Goal: Complete application form

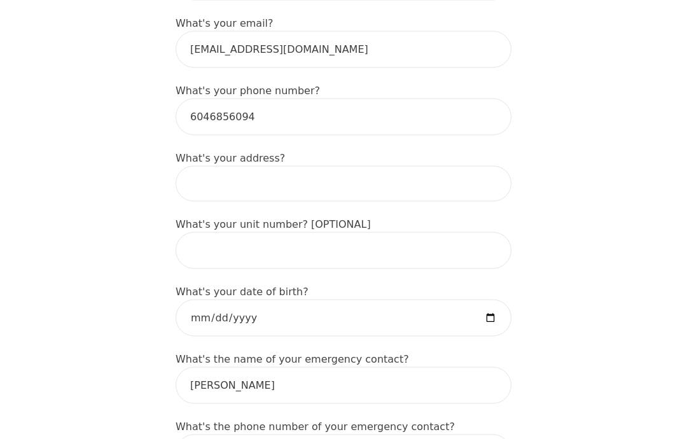
scroll to position [426, 0]
click at [228, 177] on input at bounding box center [343, 183] width 336 height 36
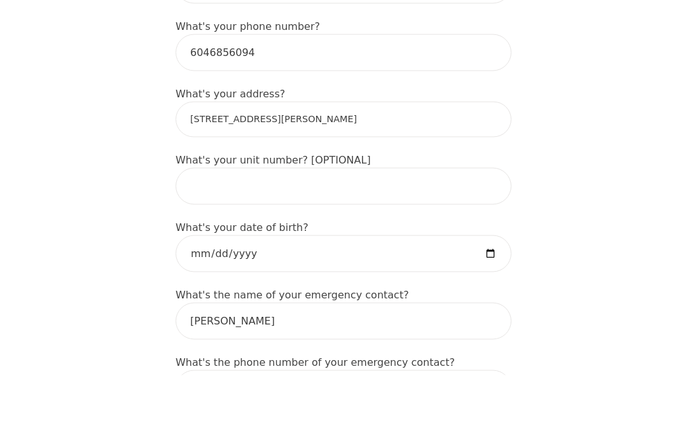
type input "867 Hamilton St, Vancouver, BC V6B 6B7, Canada"
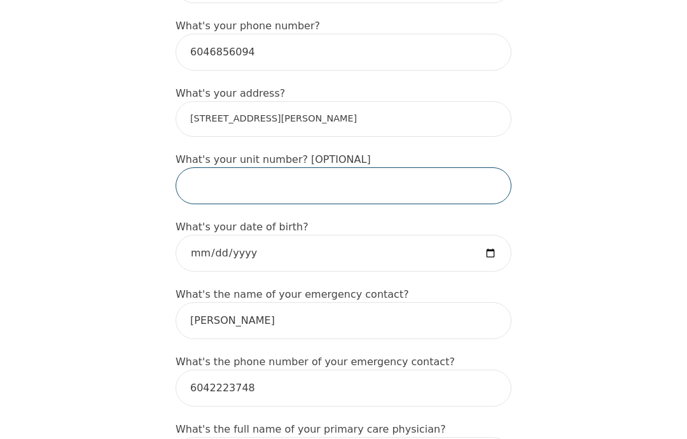
click at [222, 174] on input "text" at bounding box center [343, 185] width 336 height 37
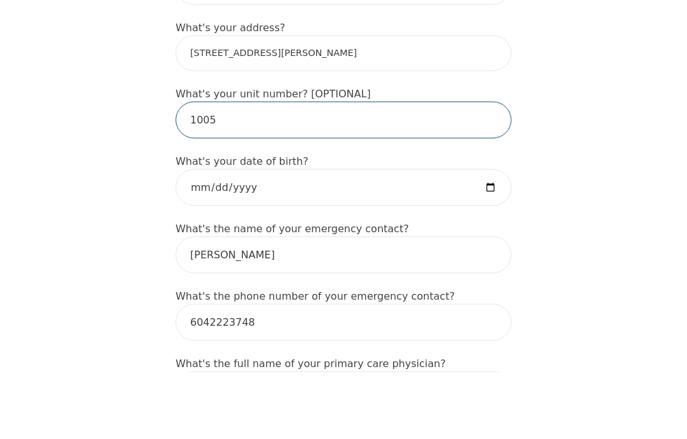
type input "1005"
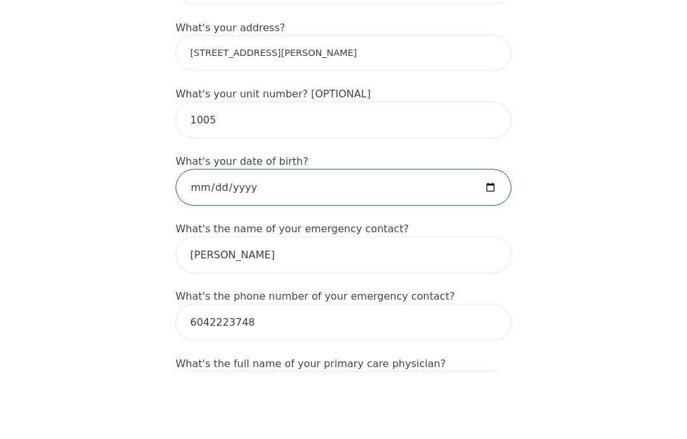
click at [198, 235] on input "date" at bounding box center [343, 253] width 336 height 37
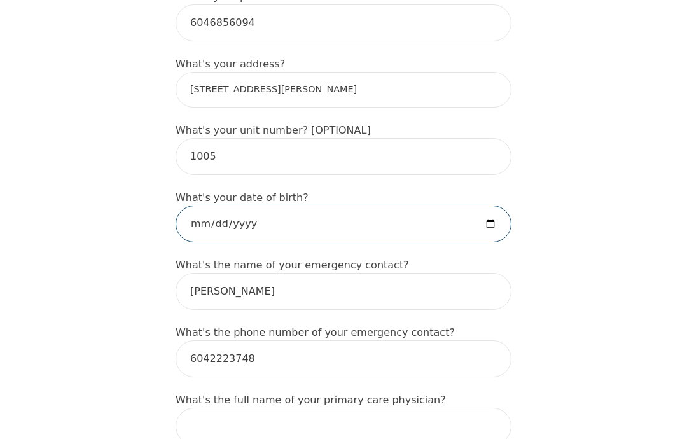
scroll to position [521, 0]
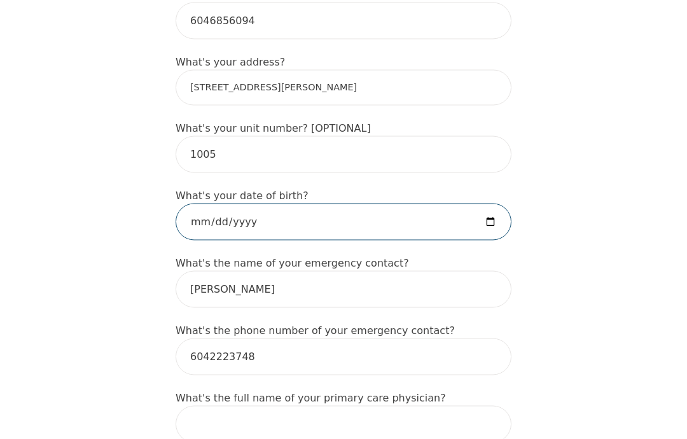
click at [438, 203] on input "[DATE]" at bounding box center [343, 221] width 336 height 37
type input "2025-11-11"
click at [424, 203] on input "2025-11-11" at bounding box center [343, 221] width 336 height 37
click at [439, 203] on input "2025-11-11" at bounding box center [343, 221] width 336 height 37
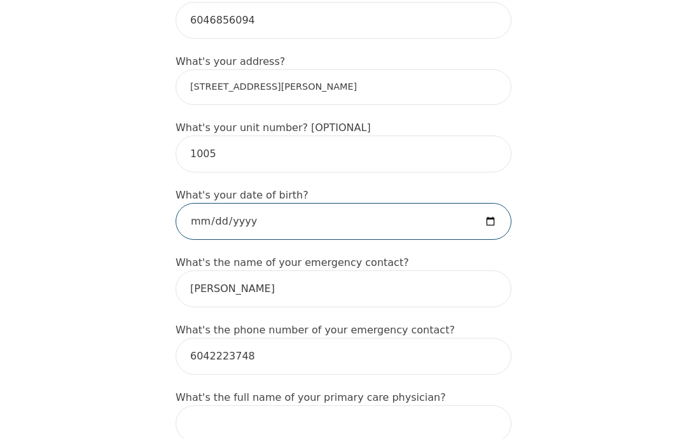
click at [413, 203] on input "2025-11-11" at bounding box center [343, 221] width 336 height 37
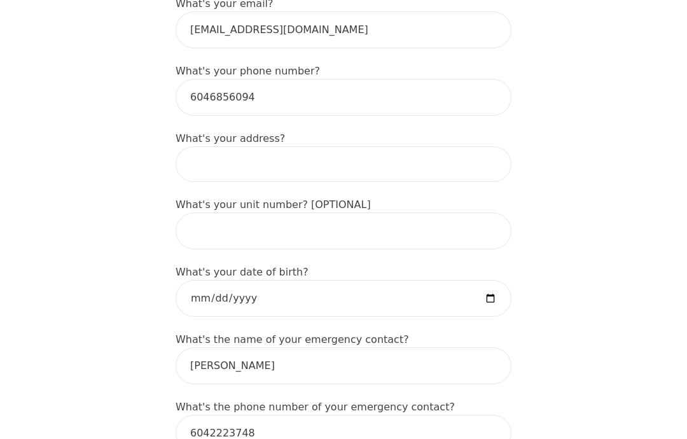
scroll to position [448, 0]
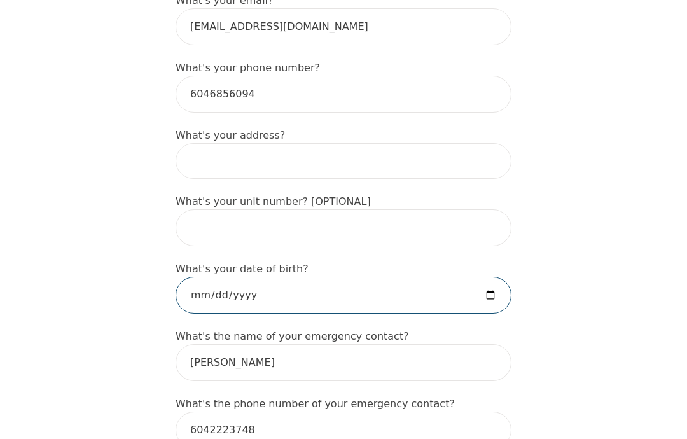
click at [218, 288] on input "date" at bounding box center [343, 295] width 336 height 37
type input "[DATE]"
click at [430, 277] on input "[DATE]" at bounding box center [343, 295] width 336 height 37
